Goal: Transaction & Acquisition: Purchase product/service

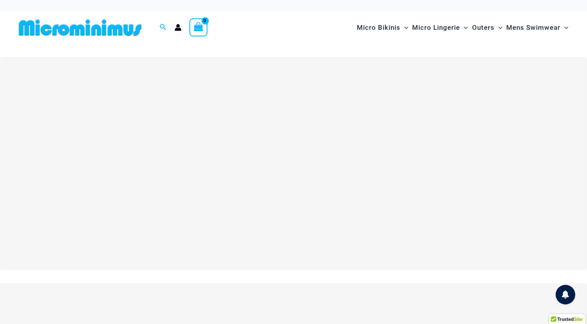
scroll to position [9, 0]
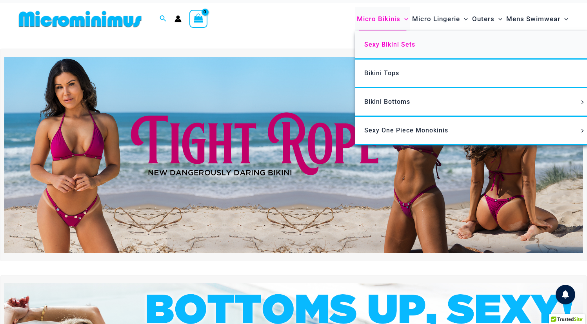
click at [400, 47] on span "Sexy Bikini Sets" at bounding box center [389, 44] width 51 height 7
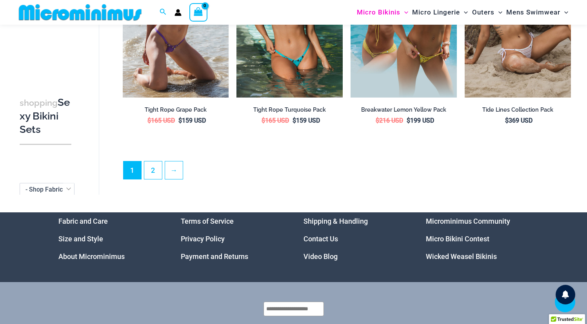
scroll to position [1670, 0]
